Goal: Transaction & Acquisition: Purchase product/service

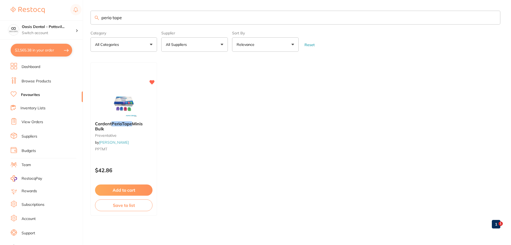
click at [35, 51] on button "$2,565.38 in your order" at bounding box center [41, 50] width 61 height 13
checkbox input "true"
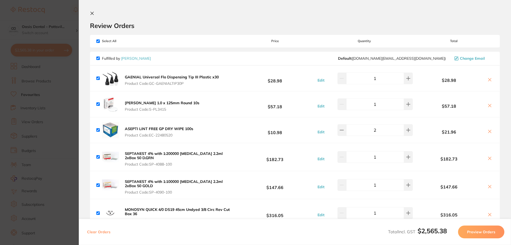
click at [92, 13] on icon at bounding box center [92, 13] width 4 height 4
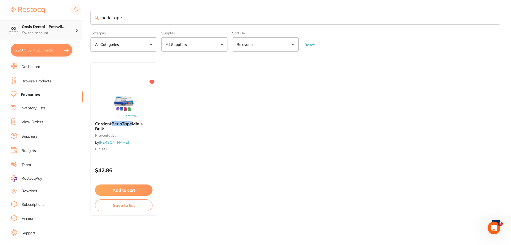
click at [34, 24] on div "Oasis Dental - Pottsvil... Switch account" at bounding box center [41, 29] width 83 height 19
click at [36, 47] on h4 "Oasis Dental - [GEOGRAPHIC_DATA]" at bounding box center [45, 46] width 51 height 10
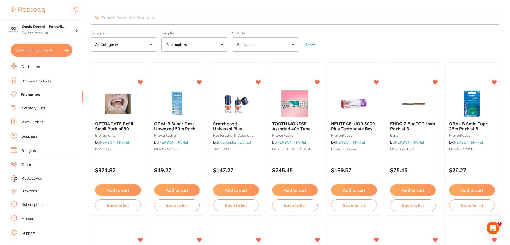
click at [129, 19] on input "search" at bounding box center [295, 18] width 409 height 14
click at [39, 83] on link "Browse Products" at bounding box center [37, 81] width 30 height 5
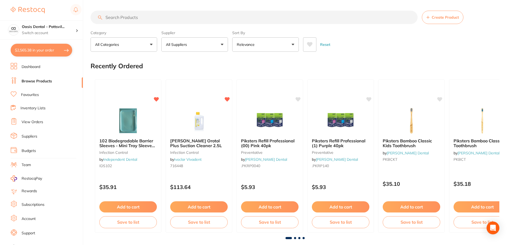
click at [126, 17] on input "search" at bounding box center [254, 17] width 327 height 13
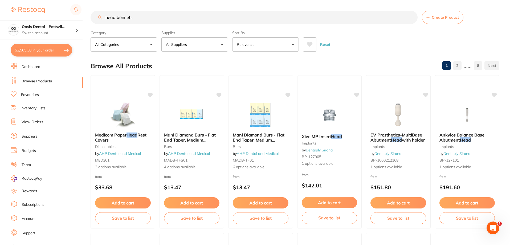
drag, startPoint x: 115, startPoint y: 17, endPoint x: 102, endPoint y: 21, distance: 13.7
click at [107, 20] on input "head bonnets" at bounding box center [254, 17] width 327 height 13
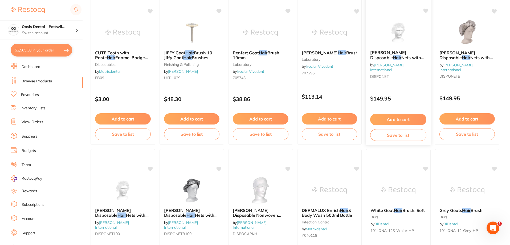
scroll to position [106, 0]
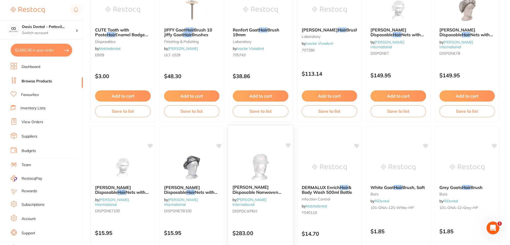
drag, startPoint x: 300, startPoint y: 145, endPoint x: 289, endPoint y: 145, distance: 10.7
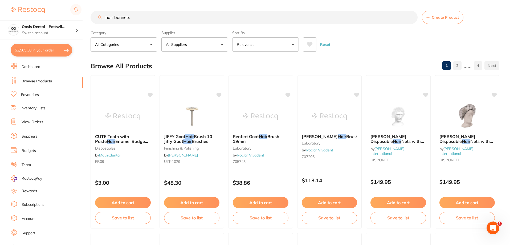
scroll to position [0, 0]
drag, startPoint x: 113, startPoint y: 17, endPoint x: 240, endPoint y: 31, distance: 127.2
click at [240, 31] on section "hair bonnets Create Product Category All Categories All Categories burs crown &…" at bounding box center [295, 31] width 409 height 41
type input "h"
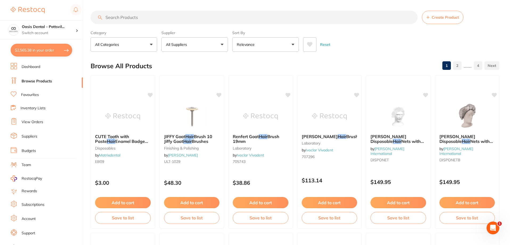
type input "s"
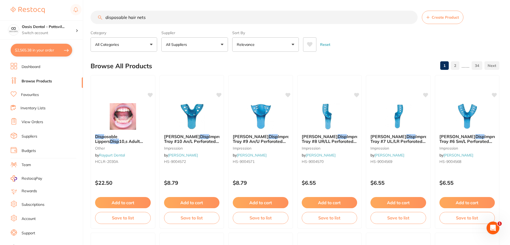
type input "disposable hair nets"
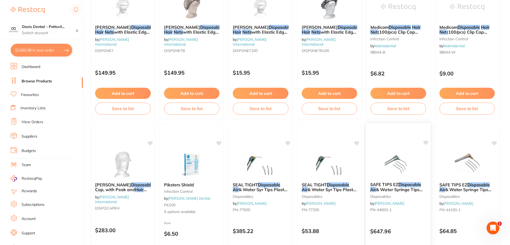
scroll to position [106, 0]
